Goal: Task Accomplishment & Management: Manage account settings

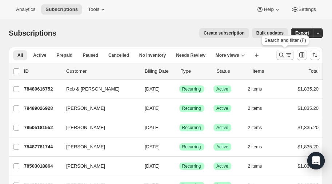
click at [282, 54] on icon "Search and filter results" at bounding box center [281, 54] width 7 height 7
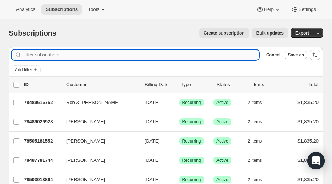
click at [42, 56] on input "Filter subscribers" at bounding box center [141, 55] width 236 height 10
type input "[PERSON_NAME]"
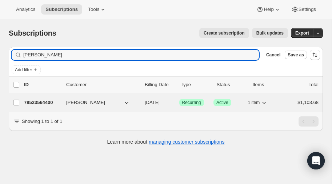
click at [43, 101] on p "78523564400" at bounding box center [42, 102] width 36 height 7
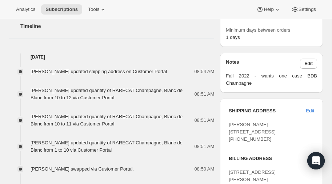
scroll to position [240, 0]
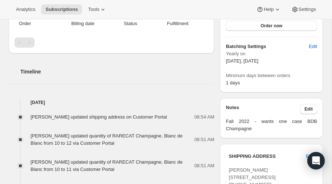
click at [315, 118] on span "Fall 2022 - wants one case BDB Champagne" at bounding box center [271, 125] width 91 height 15
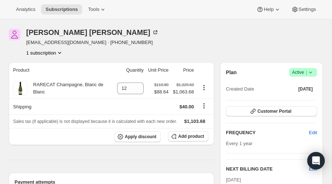
scroll to position [32, 0]
